Goal: Task Accomplishment & Management: Use online tool/utility

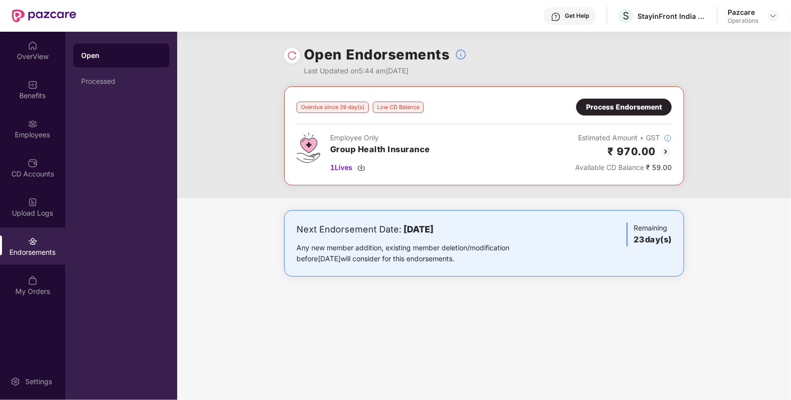
click at [607, 109] on div "Process Endorsement" at bounding box center [624, 107] width 76 height 11
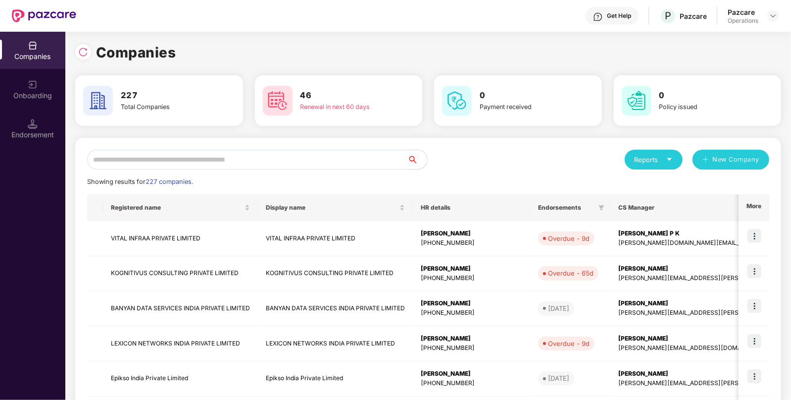
click at [327, 164] on input "text" at bounding box center [247, 160] width 320 height 20
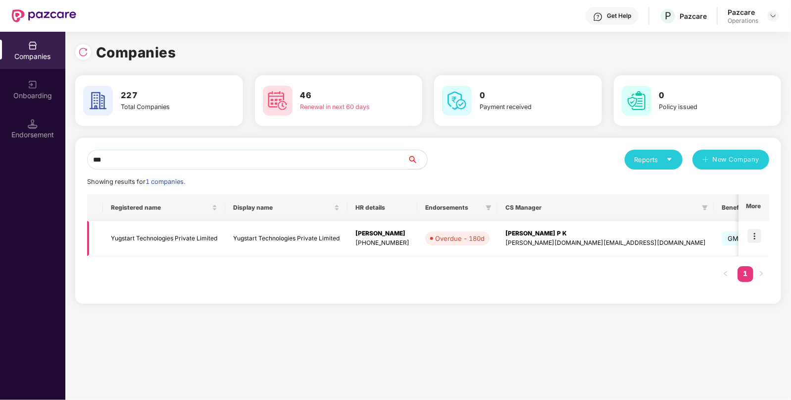
type input "***"
click at [755, 233] on img at bounding box center [755, 236] width 14 height 14
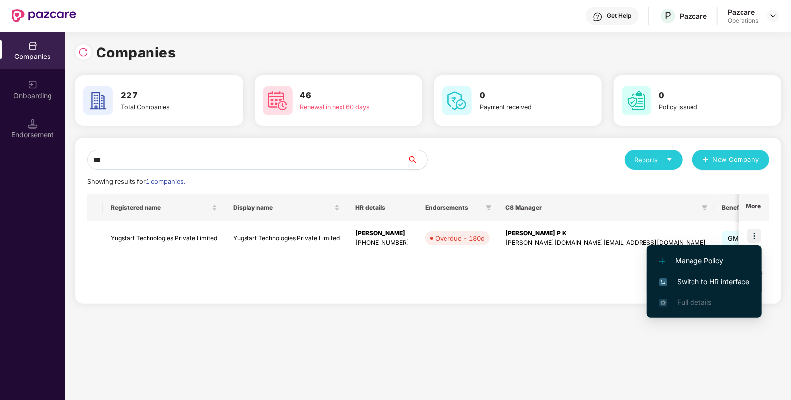
click at [710, 275] on li "Switch to HR interface" at bounding box center [704, 281] width 115 height 21
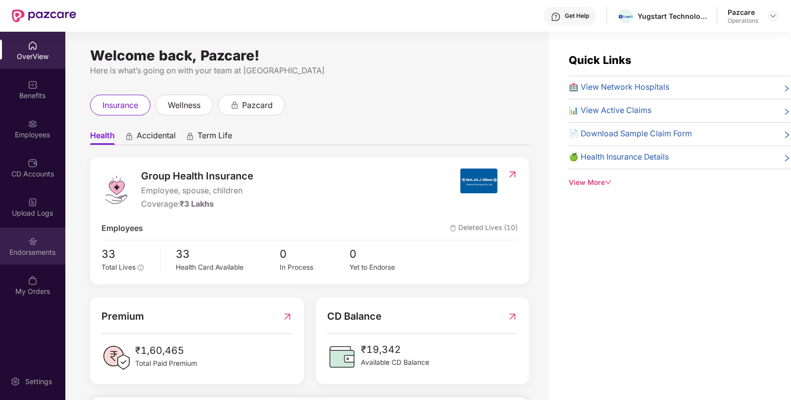
click at [0, 243] on div "Endorsements" at bounding box center [32, 245] width 65 height 37
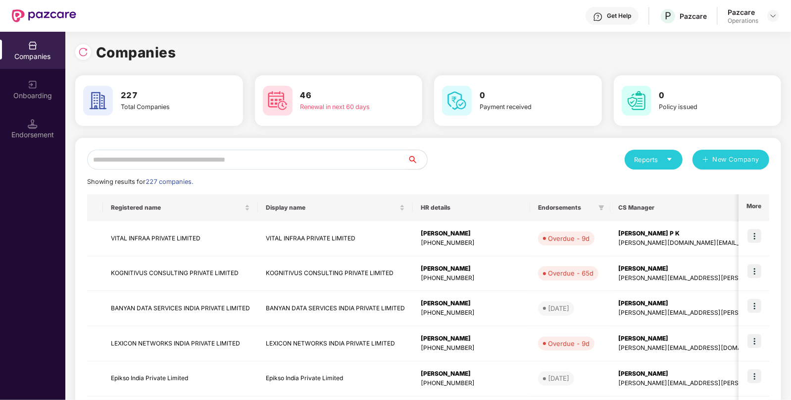
click at [236, 150] on input "text" at bounding box center [247, 160] width 320 height 20
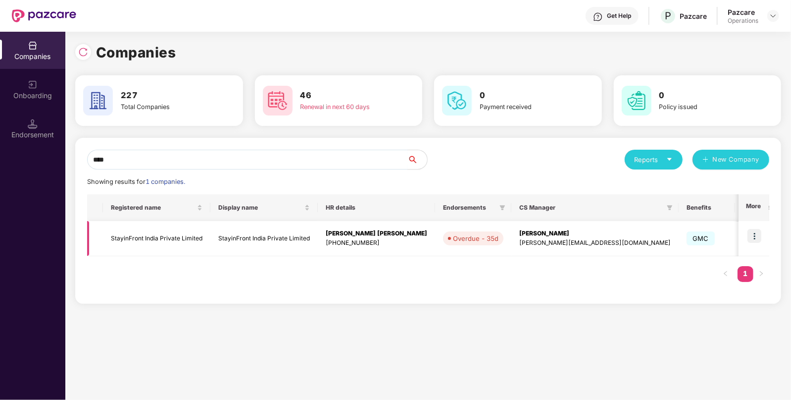
type input "****"
click at [135, 232] on td "StayinFront India Private Limited" at bounding box center [156, 238] width 107 height 35
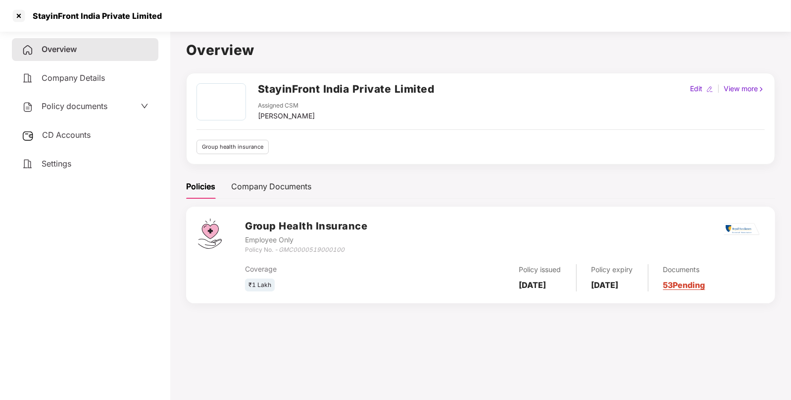
click at [61, 133] on span "CD Accounts" at bounding box center [66, 135] width 49 height 10
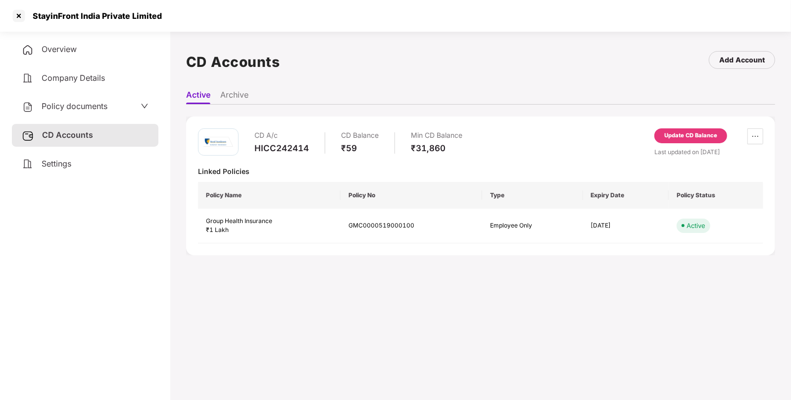
click at [682, 133] on div "Update CD Balance" at bounding box center [691, 135] width 53 height 9
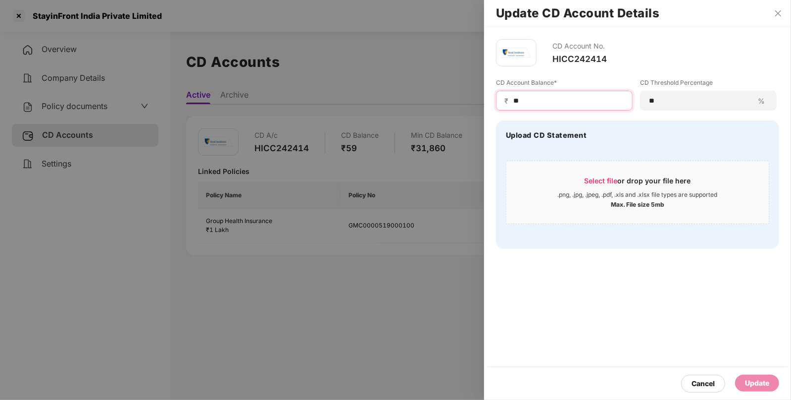
click at [515, 102] on input "**" at bounding box center [569, 101] width 112 height 10
click at [514, 99] on input "***" at bounding box center [569, 101] width 112 height 10
type input "****"
click at [750, 387] on div "Update" at bounding box center [757, 382] width 24 height 11
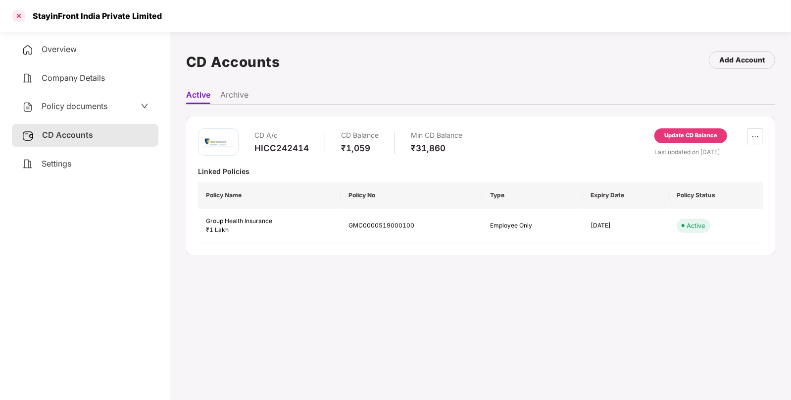
click at [22, 21] on div at bounding box center [19, 16] width 16 height 16
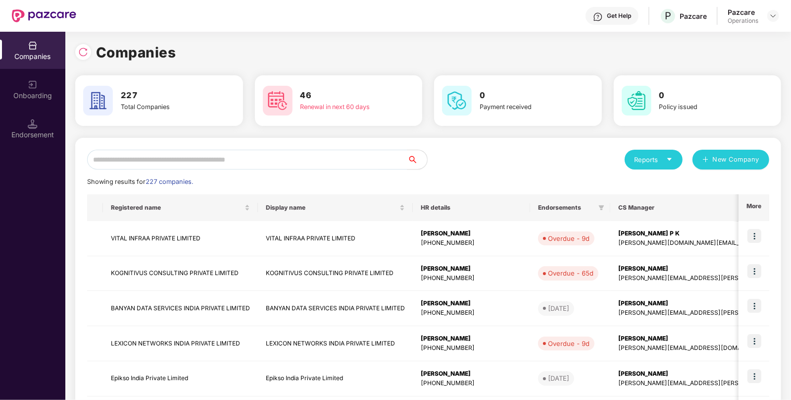
click at [41, 138] on div "Endorsement" at bounding box center [32, 135] width 65 height 10
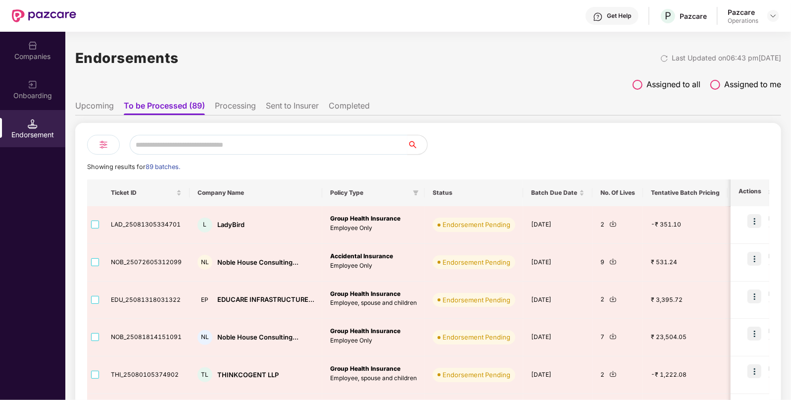
click at [163, 144] on input "text" at bounding box center [269, 145] width 278 height 20
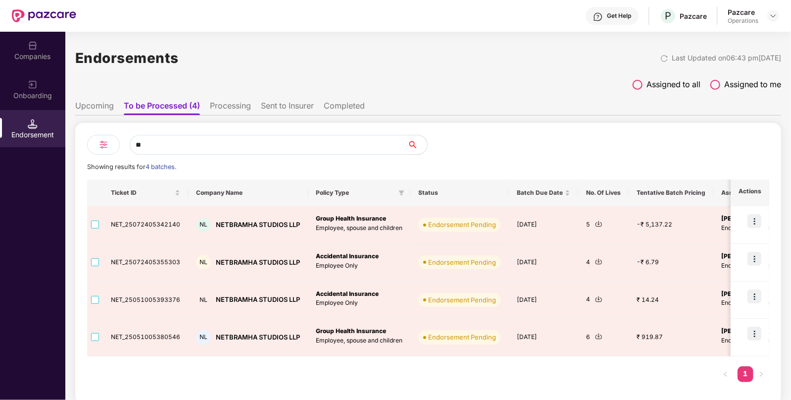
type input "*"
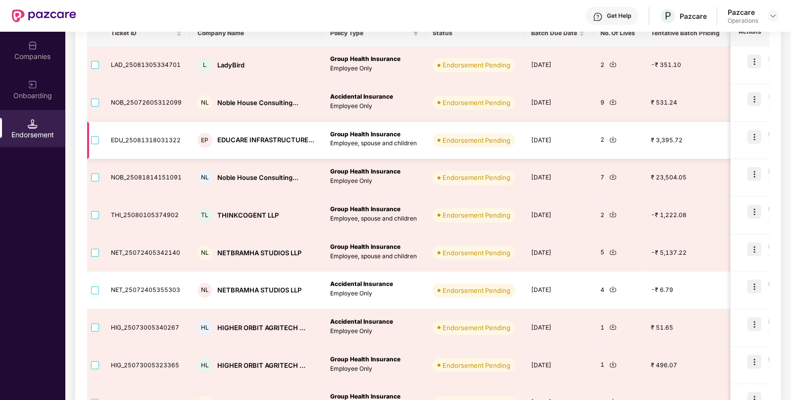
scroll to position [227, 0]
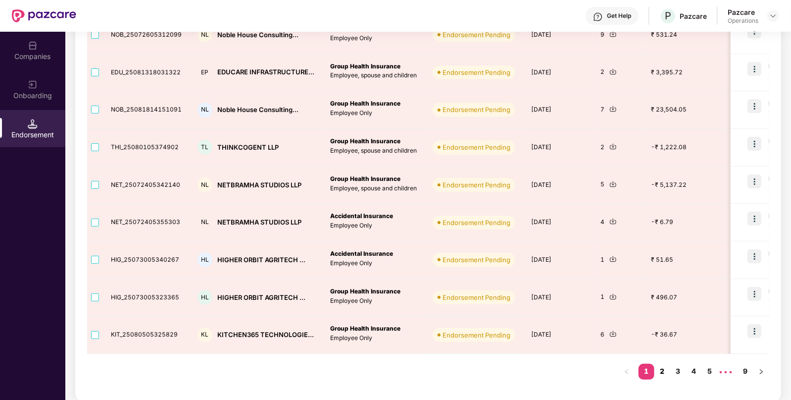
click at [664, 366] on link "2" at bounding box center [663, 370] width 16 height 15
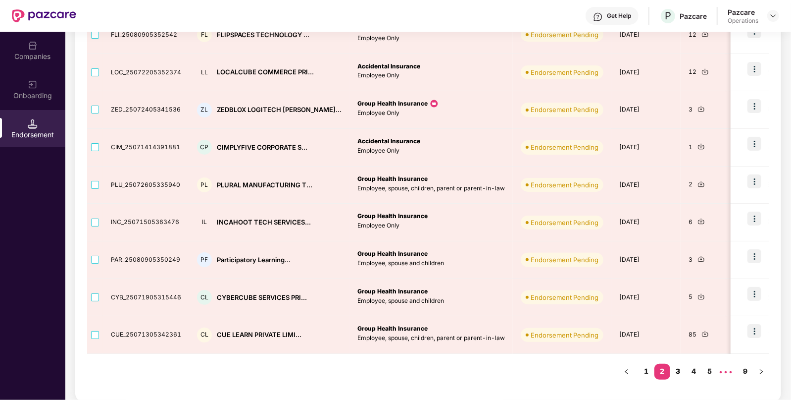
click at [683, 366] on link "3" at bounding box center [678, 370] width 16 height 15
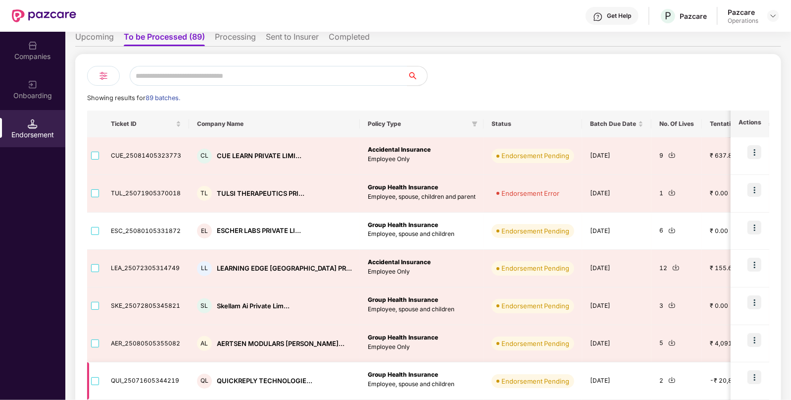
scroll to position [68, 0]
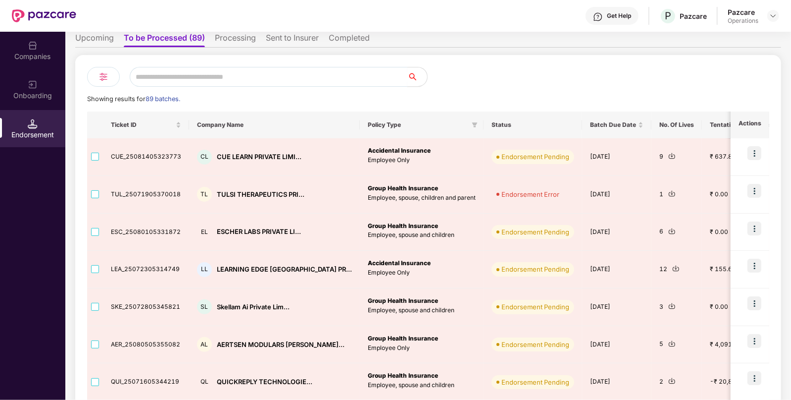
click at [265, 77] on input "text" at bounding box center [269, 77] width 278 height 20
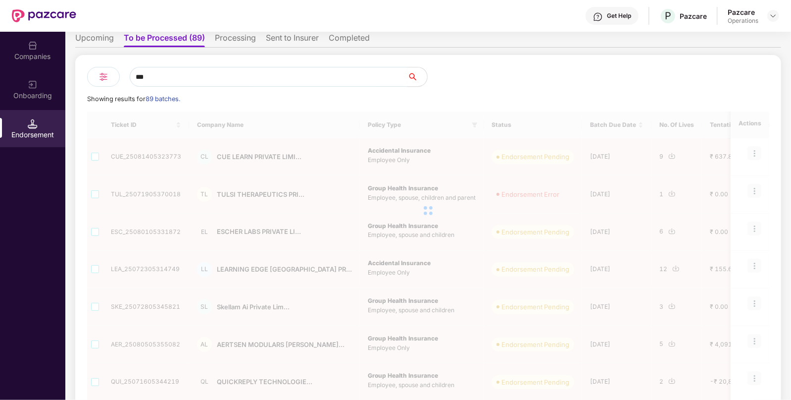
scroll to position [0, 0]
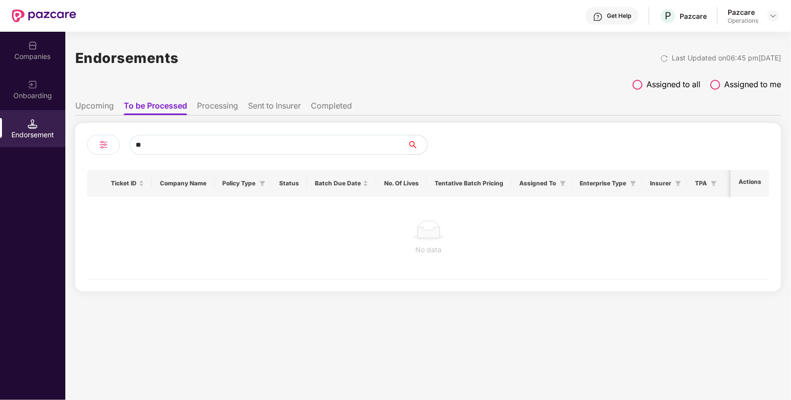
type input "*"
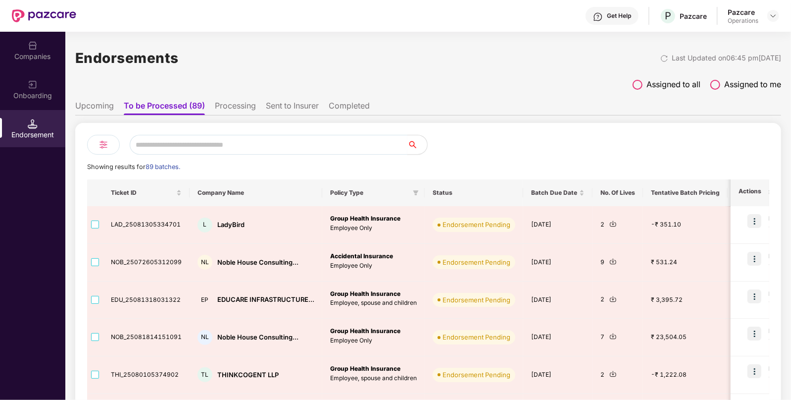
paste input "**********"
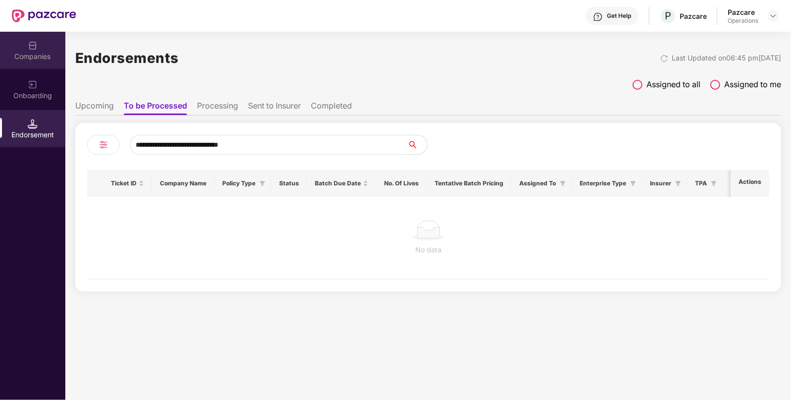
type input "**********"
click at [35, 58] on div "Companies" at bounding box center [32, 57] width 65 height 10
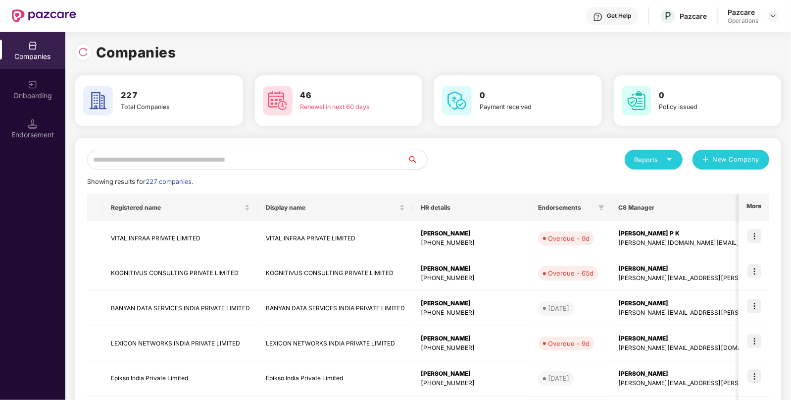
paste input "**********"
click at [231, 158] on input "text" at bounding box center [247, 160] width 320 height 20
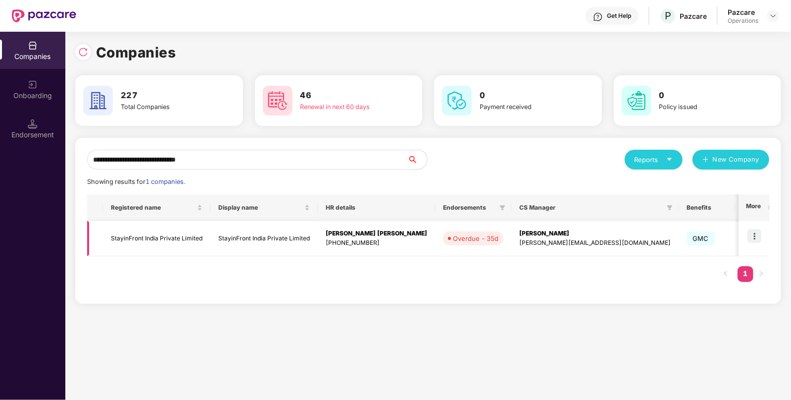
type input "**********"
click at [759, 233] on img at bounding box center [755, 236] width 14 height 14
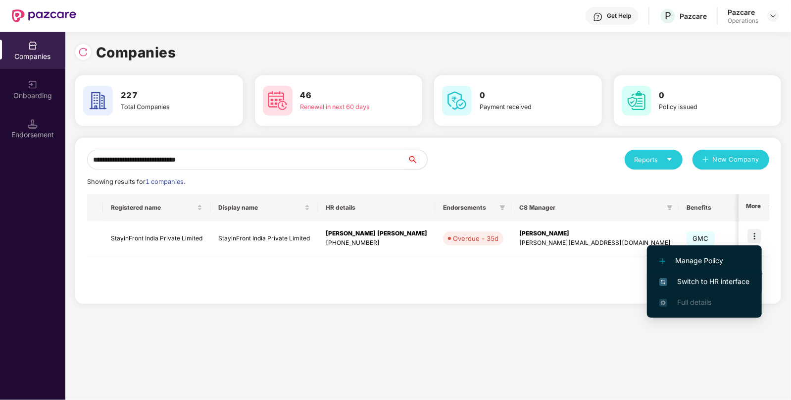
click at [694, 281] on span "Switch to HR interface" at bounding box center [705, 281] width 90 height 11
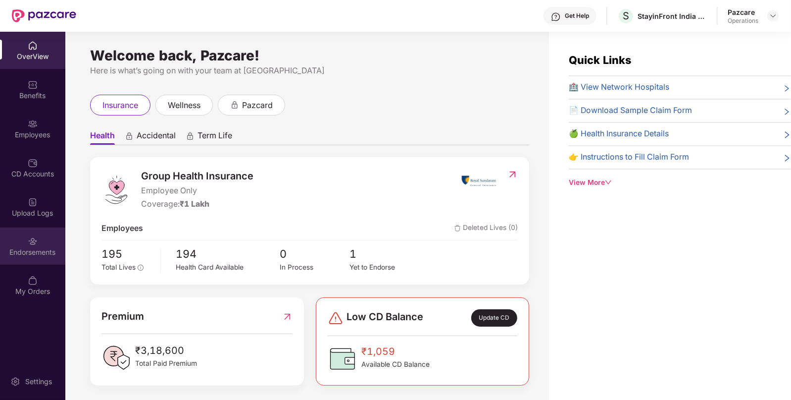
click at [23, 254] on div "Endorsements" at bounding box center [32, 252] width 65 height 10
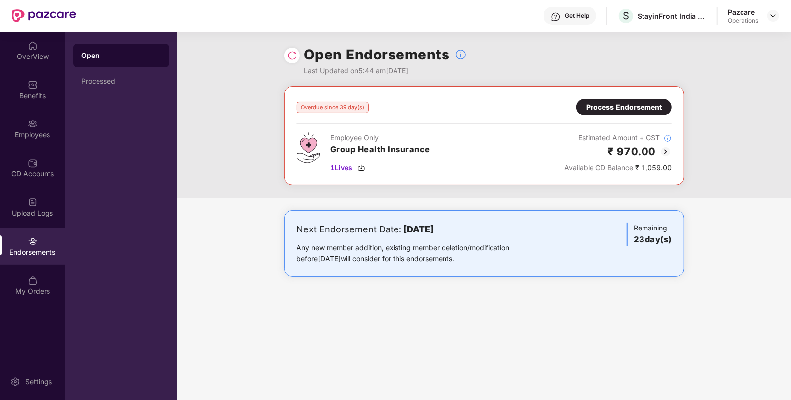
click at [624, 102] on div "Process Endorsement" at bounding box center [624, 107] width 76 height 11
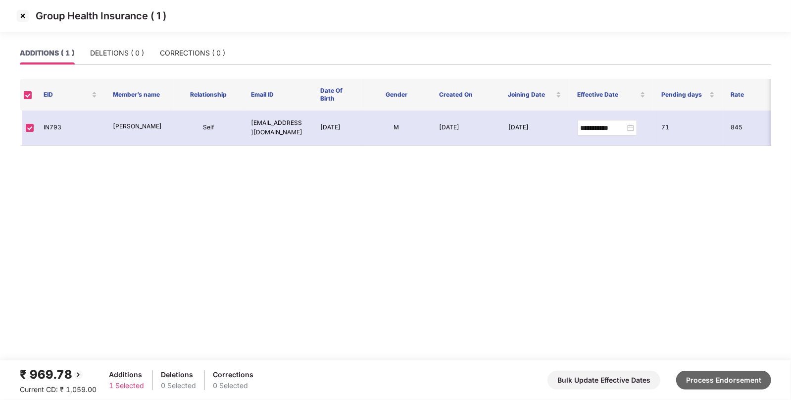
click at [710, 371] on button "Process Endorsement" at bounding box center [723, 379] width 95 height 19
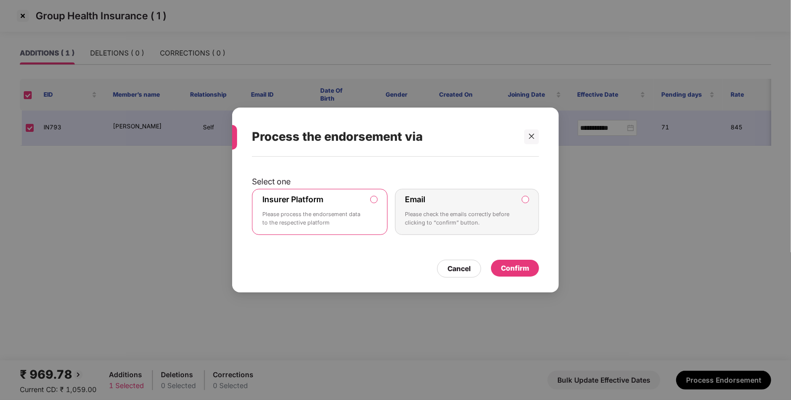
click at [508, 267] on div "Confirm" at bounding box center [515, 267] width 28 height 11
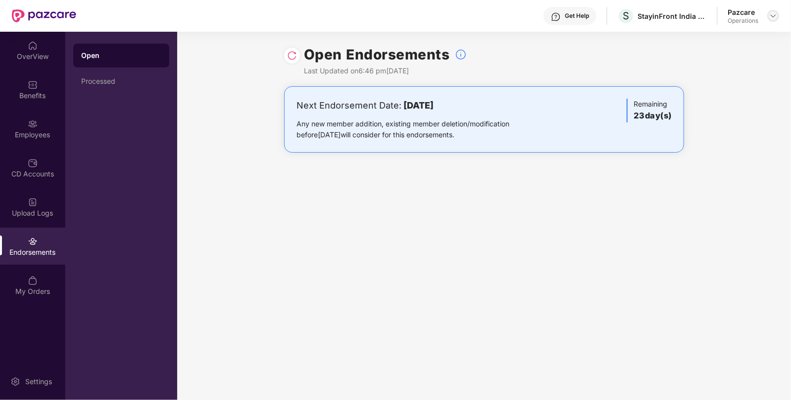
click at [774, 18] on img at bounding box center [774, 16] width 8 height 8
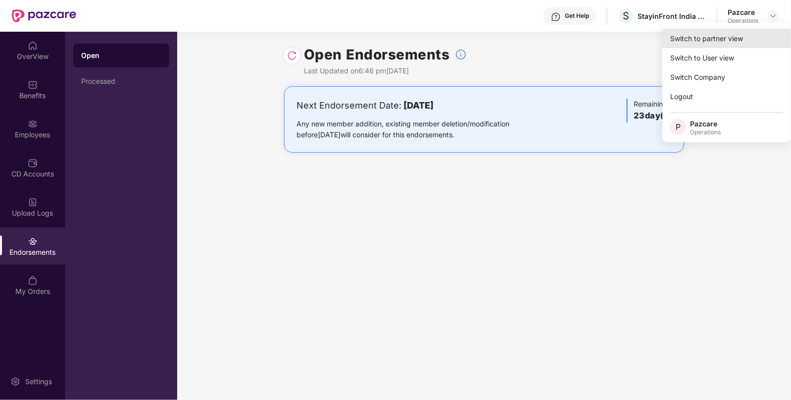
click at [676, 39] on div "Switch to partner view" at bounding box center [727, 38] width 129 height 19
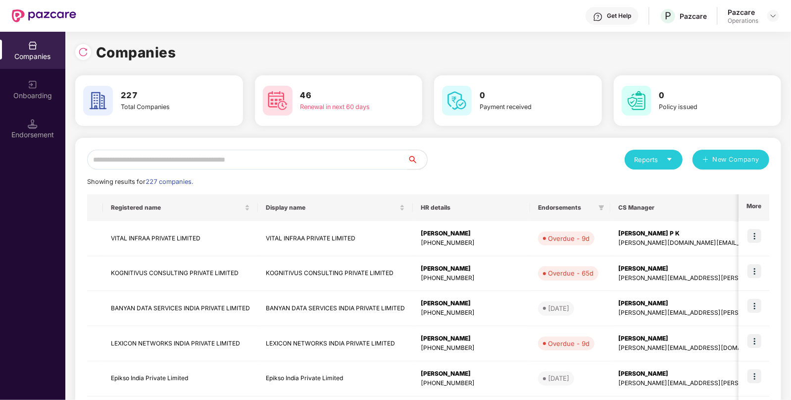
paste input "**********"
click at [282, 158] on input "text" at bounding box center [247, 160] width 320 height 20
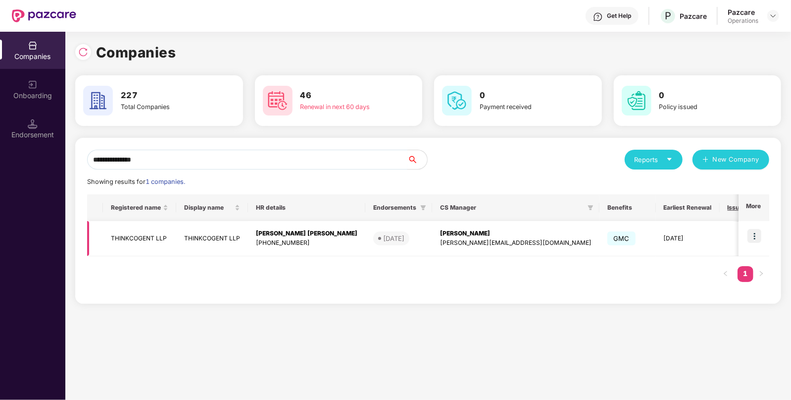
type input "**********"
click at [755, 229] on img at bounding box center [755, 236] width 14 height 14
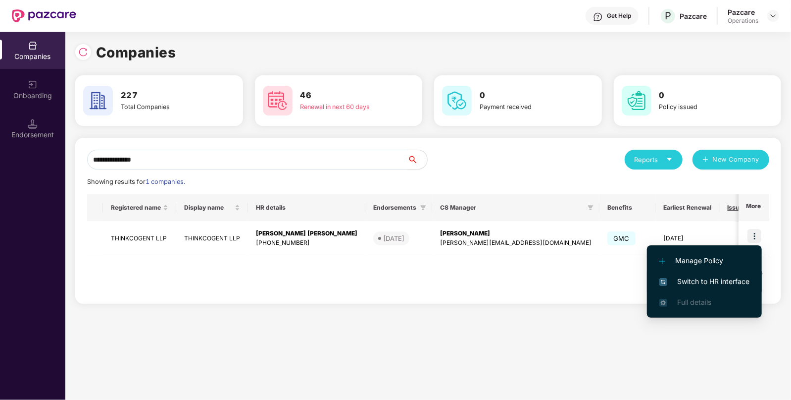
click at [691, 274] on li "Switch to HR interface" at bounding box center [704, 281] width 115 height 21
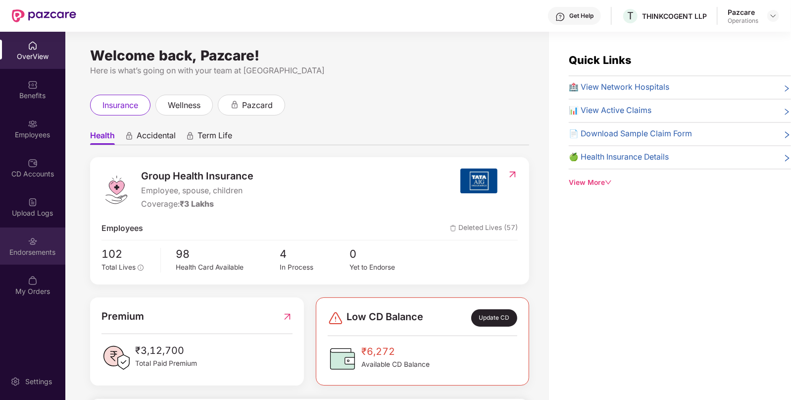
click at [35, 240] on img at bounding box center [33, 241] width 10 height 10
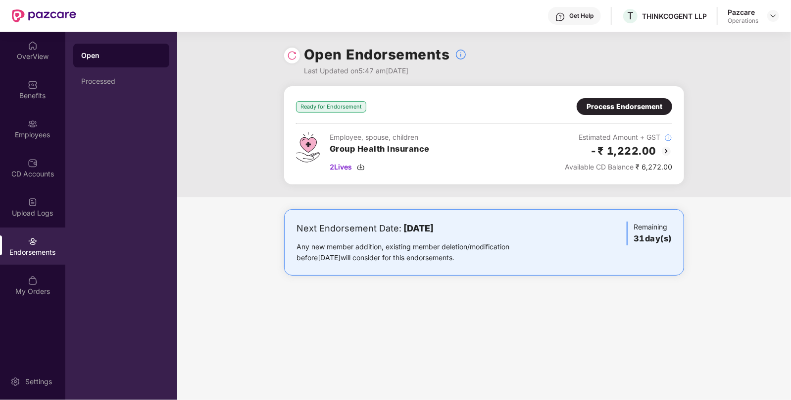
click at [664, 149] on img at bounding box center [667, 151] width 12 height 12
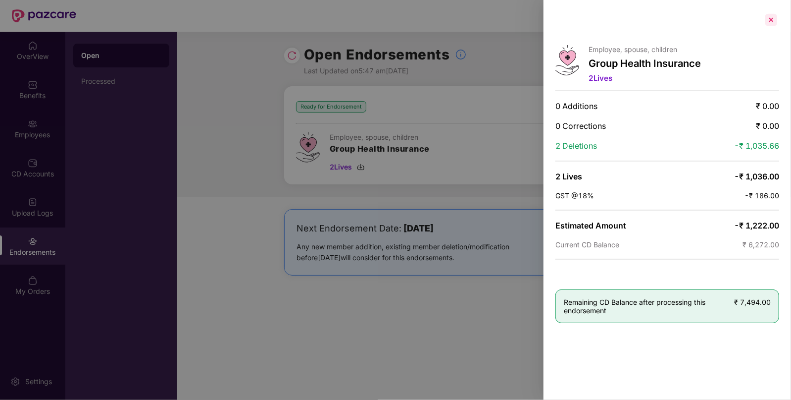
click at [768, 24] on div at bounding box center [772, 20] width 16 height 16
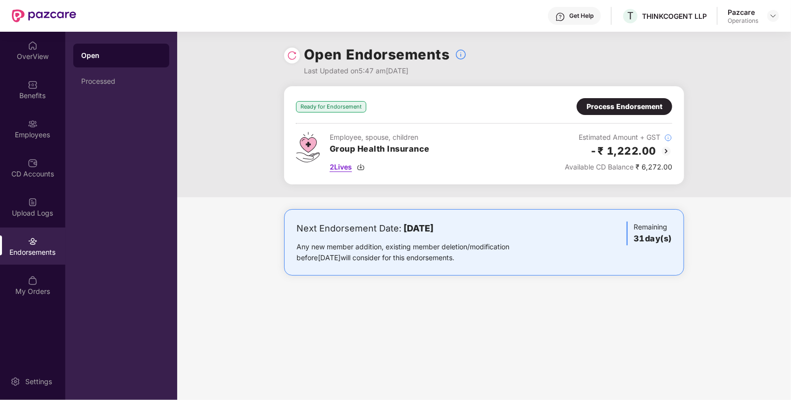
click at [364, 165] on img at bounding box center [361, 167] width 8 height 8
click at [611, 112] on div "Process Endorsement" at bounding box center [625, 106] width 96 height 17
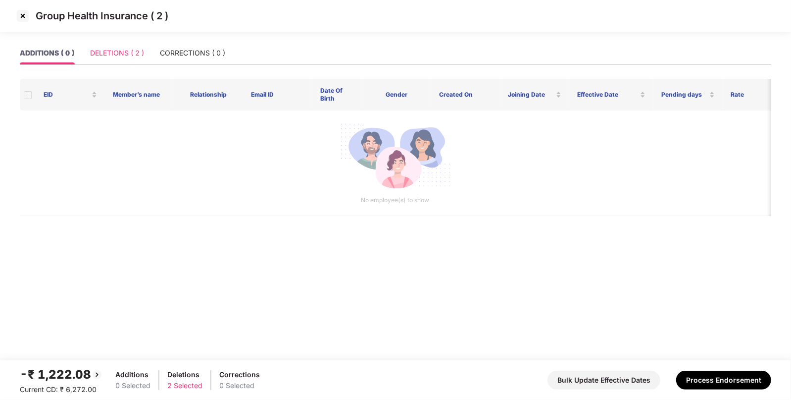
click at [136, 47] on div "DELETIONS ( 2 )" at bounding box center [117, 53] width 54 height 23
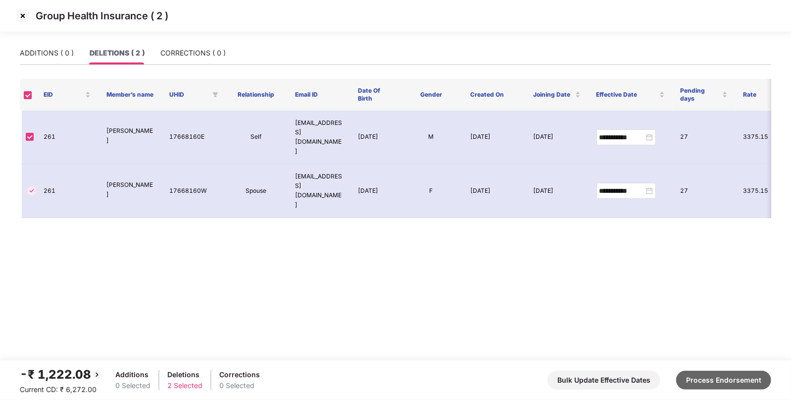
click at [706, 377] on button "Process Endorsement" at bounding box center [723, 379] width 95 height 19
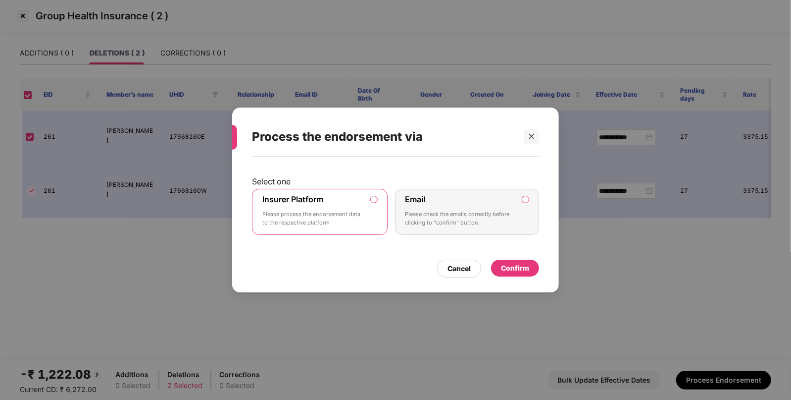
click at [505, 263] on div "Confirm" at bounding box center [515, 267] width 28 height 11
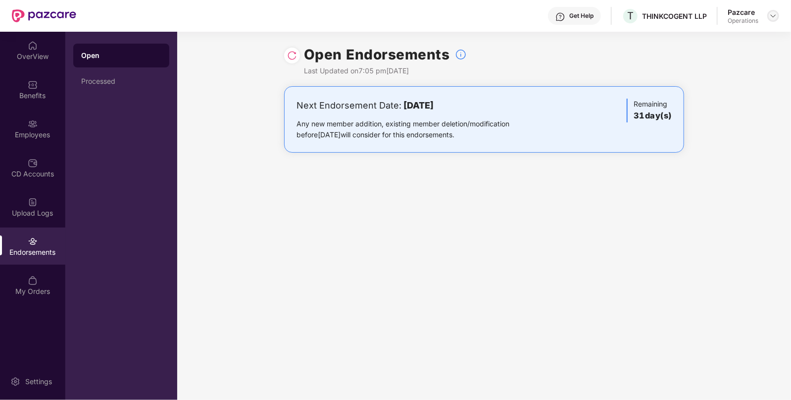
click at [776, 13] on img at bounding box center [774, 16] width 8 height 8
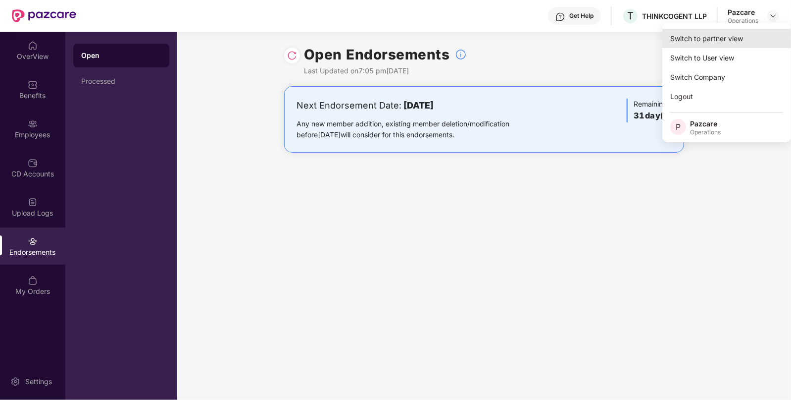
click at [671, 31] on div "Switch to partner view" at bounding box center [727, 38] width 129 height 19
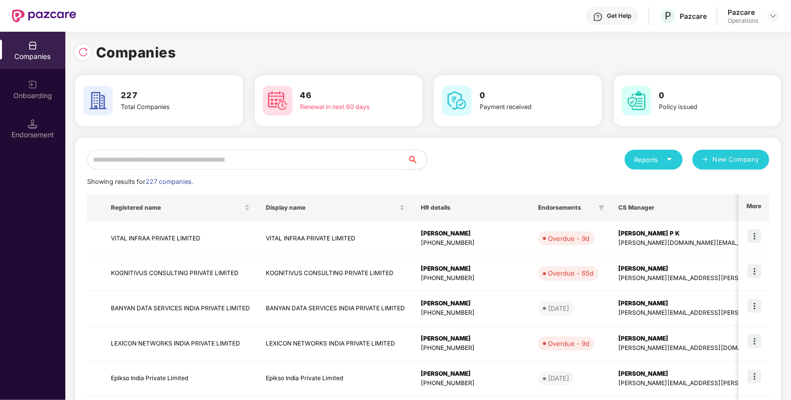
paste input "**********"
click at [269, 161] on input "text" at bounding box center [247, 160] width 320 height 20
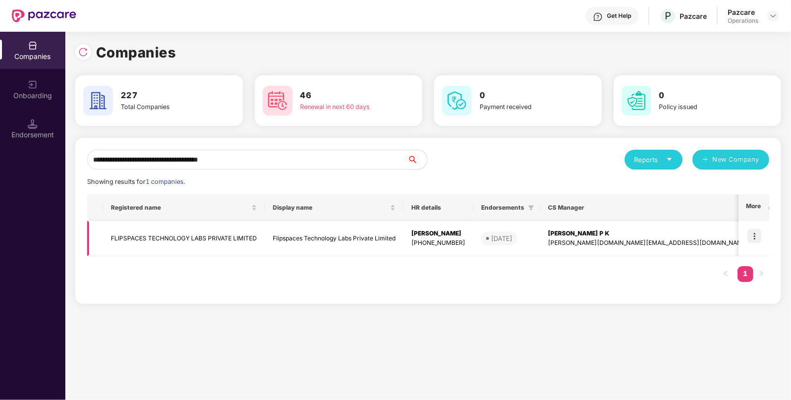
type input "**********"
click at [757, 233] on img at bounding box center [755, 236] width 14 height 14
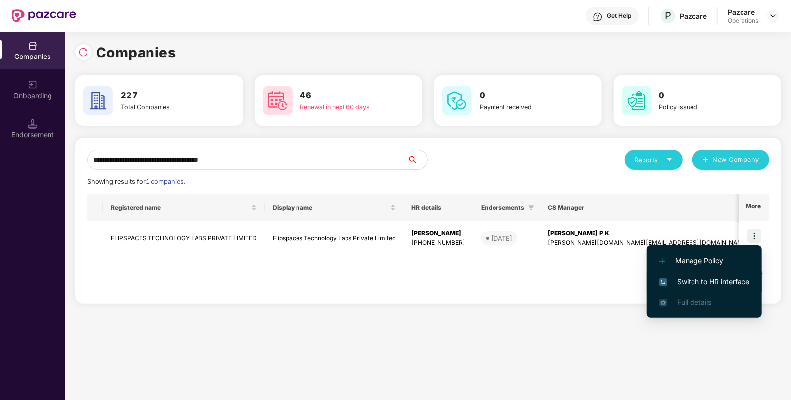
click at [723, 276] on span "Switch to HR interface" at bounding box center [705, 281] width 90 height 11
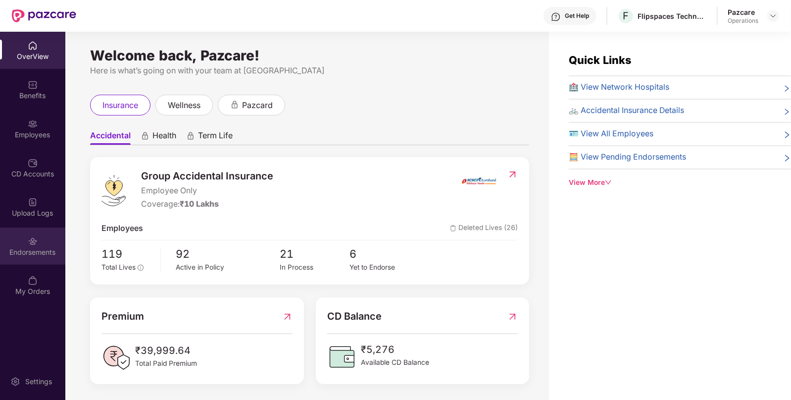
click at [11, 238] on div "Endorsements" at bounding box center [32, 245] width 65 height 37
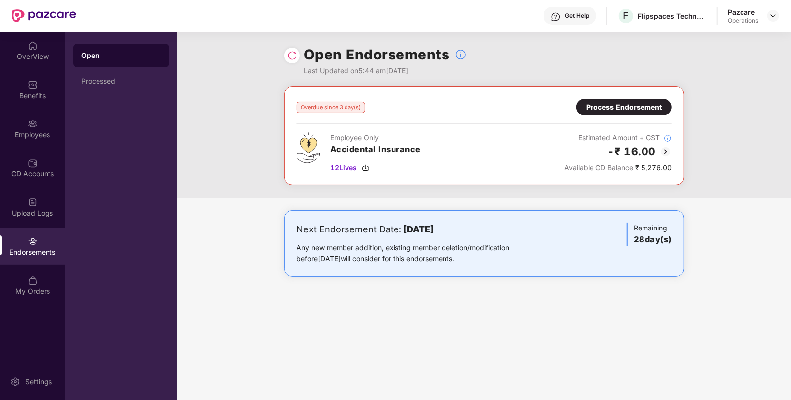
click at [669, 150] on img at bounding box center [666, 152] width 12 height 12
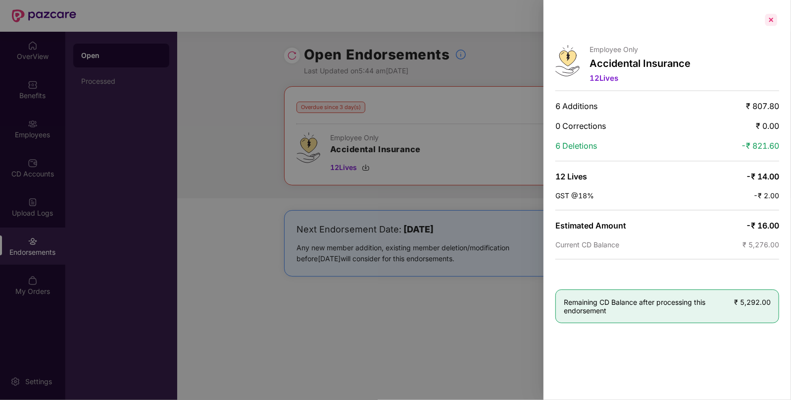
click at [776, 18] on div at bounding box center [772, 20] width 16 height 16
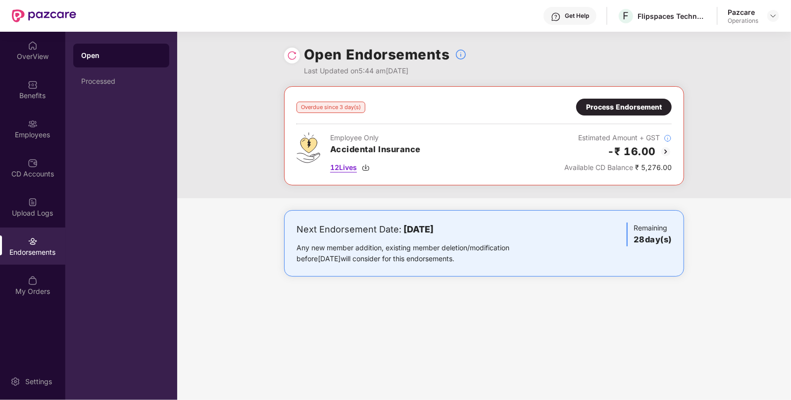
click at [369, 171] on div "12 Lives" at bounding box center [375, 167] width 91 height 11
click at [774, 14] on img at bounding box center [774, 16] width 8 height 8
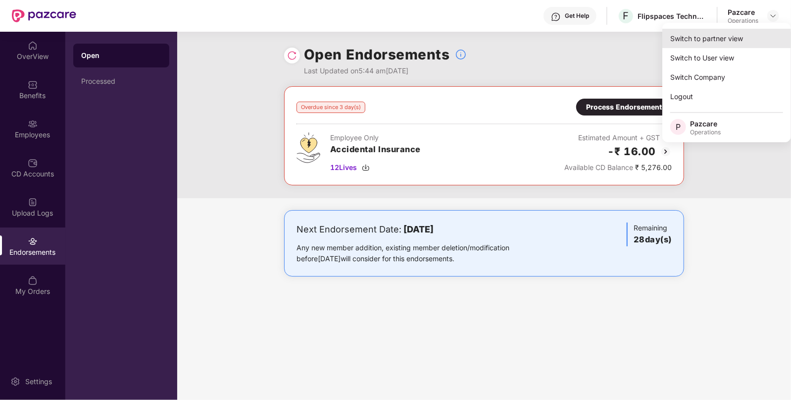
click at [735, 40] on div "Switch to partner view" at bounding box center [727, 38] width 129 height 19
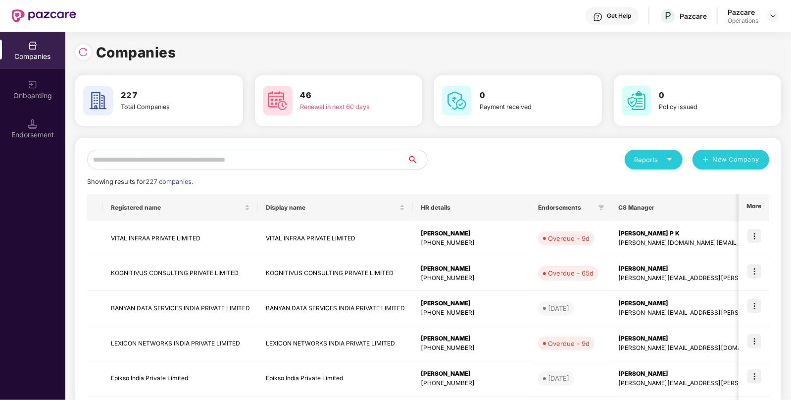
click at [264, 160] on input "text" at bounding box center [247, 160] width 320 height 20
paste input "**********"
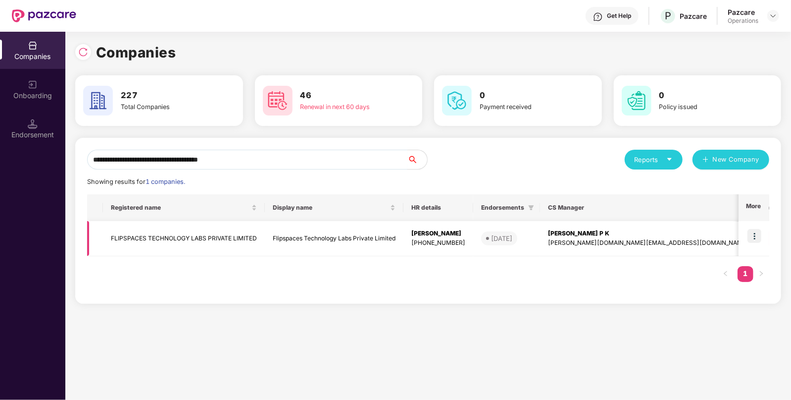
type input "**********"
click at [757, 233] on img at bounding box center [755, 236] width 14 height 14
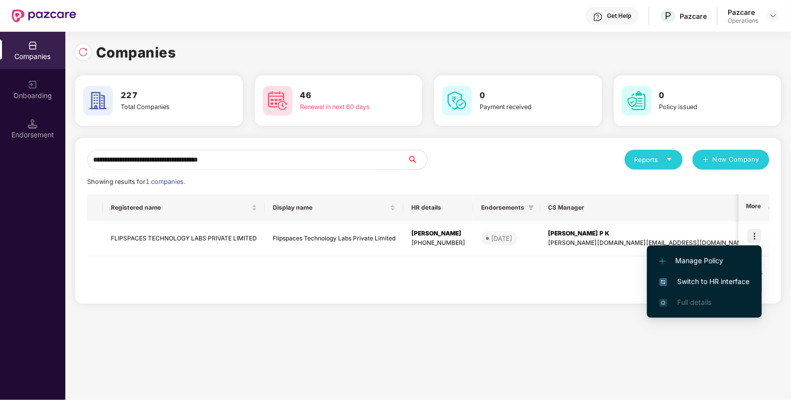
click at [712, 276] on span "Switch to HR interface" at bounding box center [705, 281] width 90 height 11
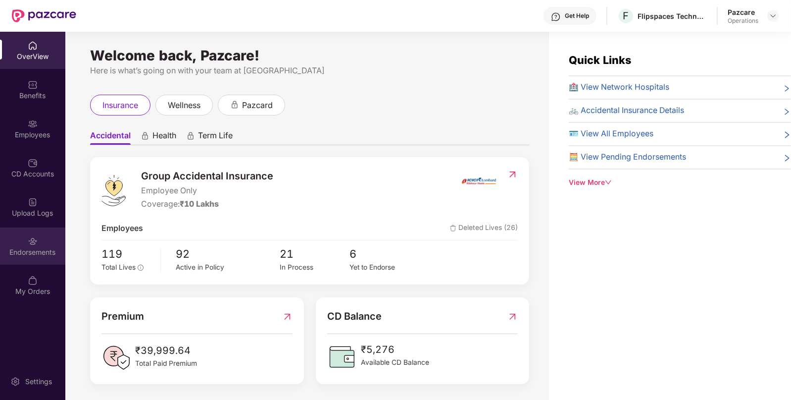
click at [24, 251] on div "Endorsements" at bounding box center [32, 252] width 65 height 10
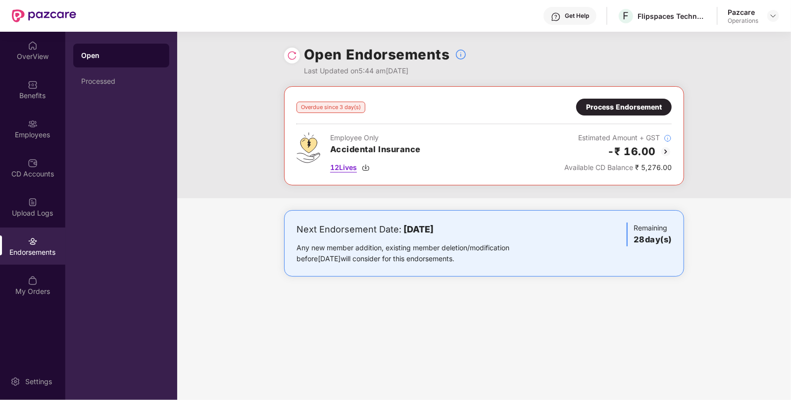
click at [368, 166] on img at bounding box center [366, 167] width 8 height 8
click at [772, 17] on img at bounding box center [774, 16] width 8 height 8
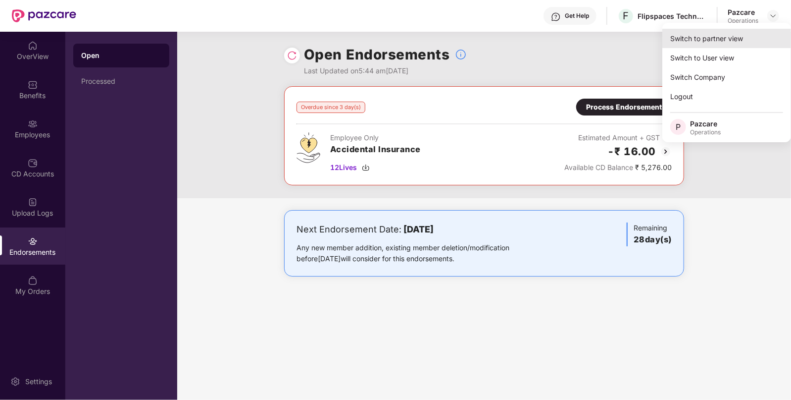
click at [697, 42] on div "Switch to partner view" at bounding box center [727, 38] width 129 height 19
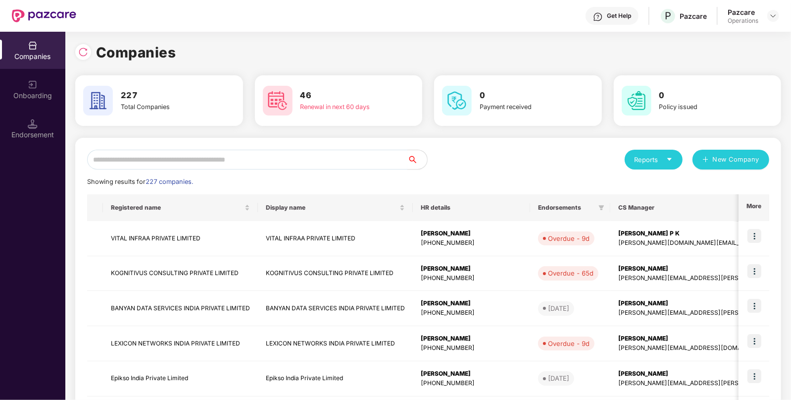
click at [190, 165] on input "text" at bounding box center [247, 160] width 320 height 20
paste input "**********"
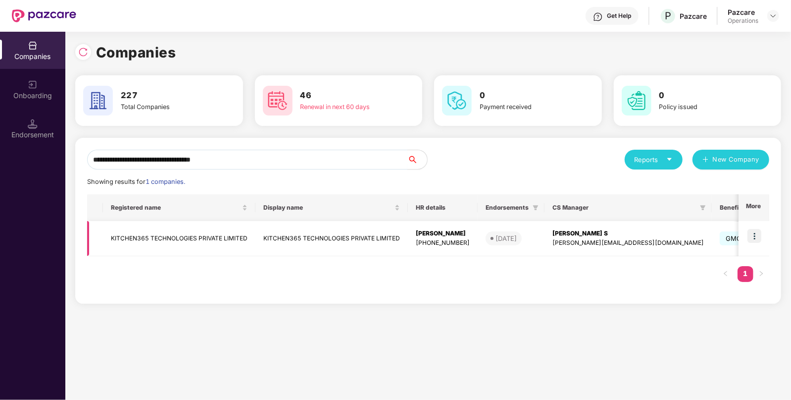
type input "**********"
click at [754, 232] on img at bounding box center [755, 236] width 14 height 14
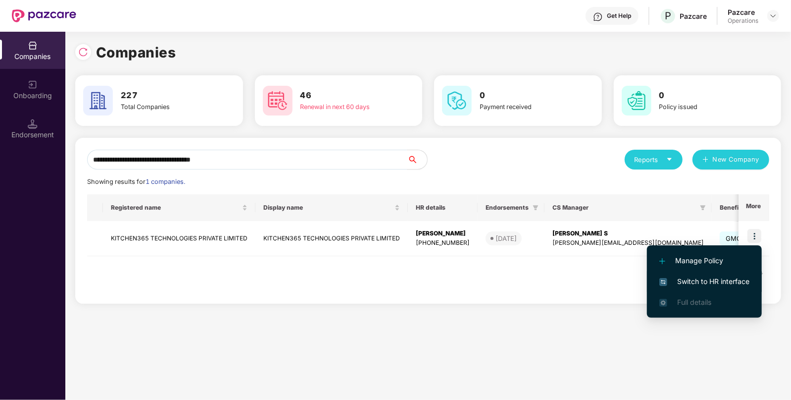
click at [685, 278] on span "Switch to HR interface" at bounding box center [705, 281] width 90 height 11
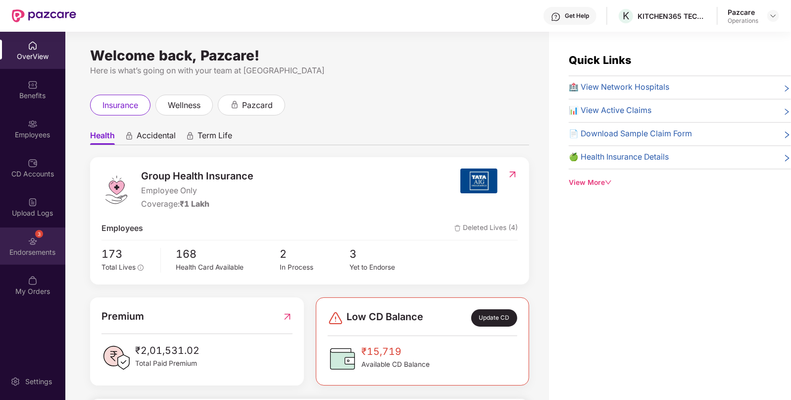
click at [37, 246] on div "3 Endorsements" at bounding box center [32, 245] width 65 height 37
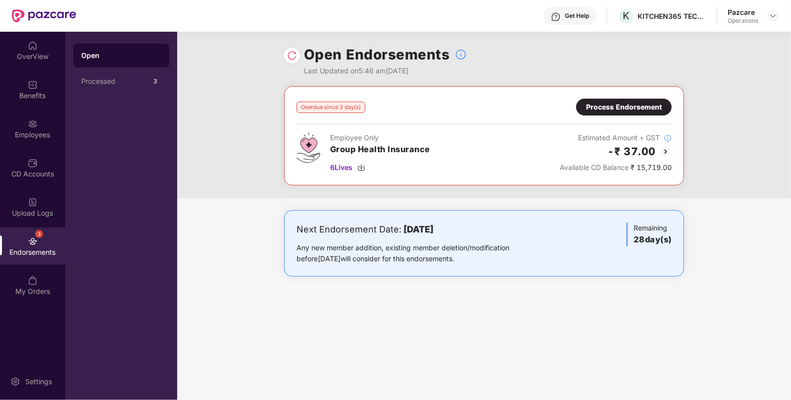
click at [664, 149] on img at bounding box center [666, 152] width 12 height 12
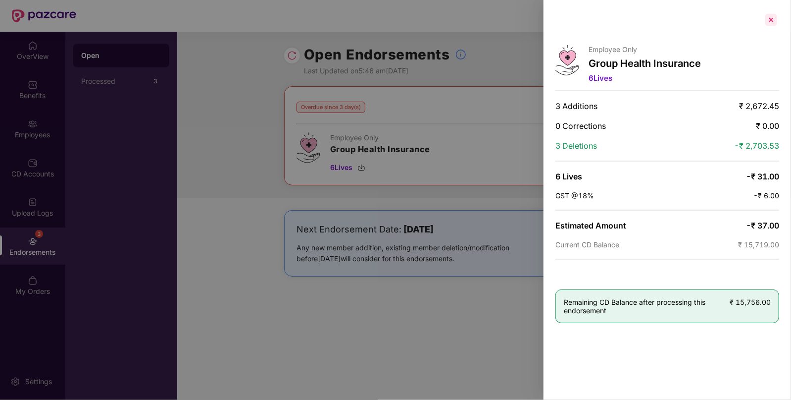
click at [774, 22] on div at bounding box center [772, 20] width 16 height 16
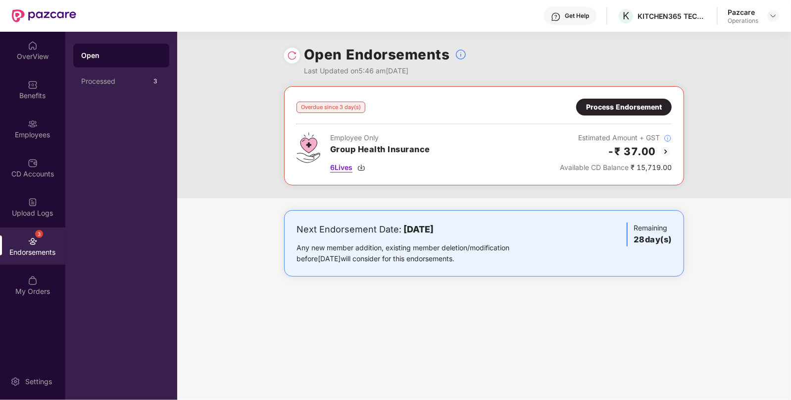
click at [363, 170] on img at bounding box center [362, 167] width 8 height 8
click at [614, 106] on div "Process Endorsement" at bounding box center [624, 107] width 76 height 11
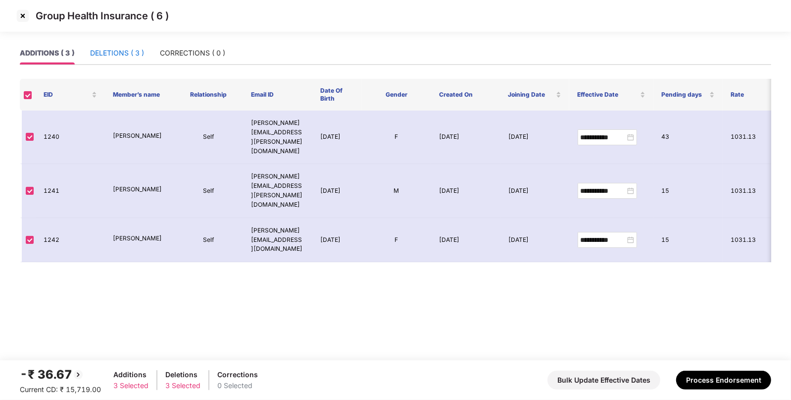
click at [124, 54] on div "DELETIONS ( 3 )" at bounding box center [117, 53] width 54 height 11
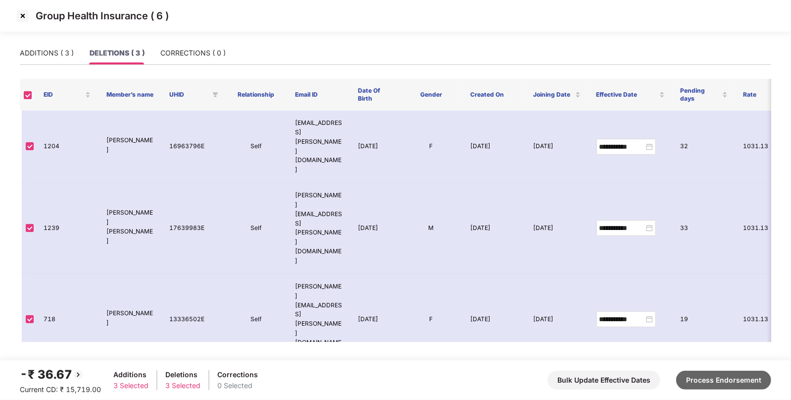
click at [704, 374] on button "Process Endorsement" at bounding box center [723, 379] width 95 height 19
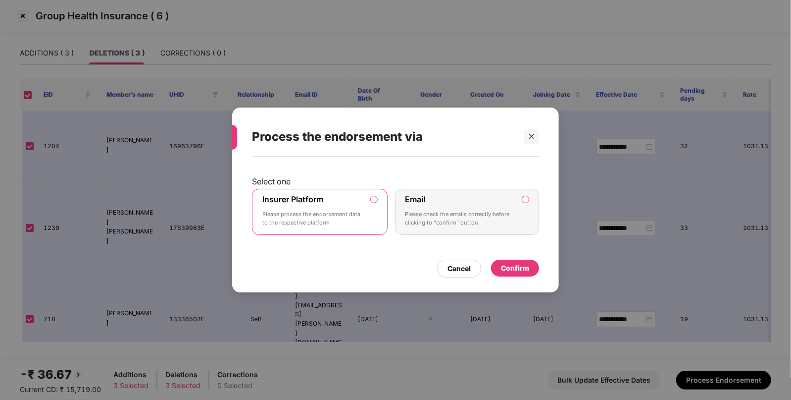
click at [517, 267] on div "Confirm" at bounding box center [515, 267] width 28 height 11
